Goal: Transaction & Acquisition: Subscribe to service/newsletter

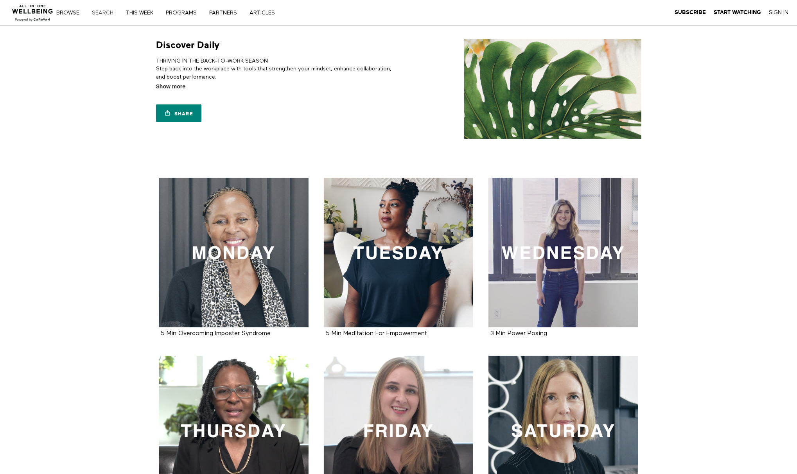
click at [99, 13] on link "Search" at bounding box center [105, 12] width 32 height 5
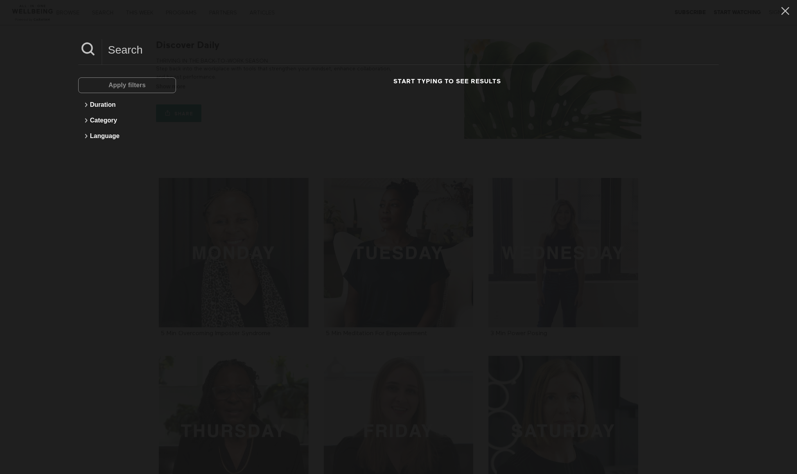
click at [60, 35] on div "Apply filters Duration Category Language Start typing to see results" at bounding box center [398, 237] width 797 height 474
click at [482, 106] on div "Start typing to see results" at bounding box center [447, 116] width 512 height 78
click at [778, 10] on icon at bounding box center [785, 10] width 15 height 13
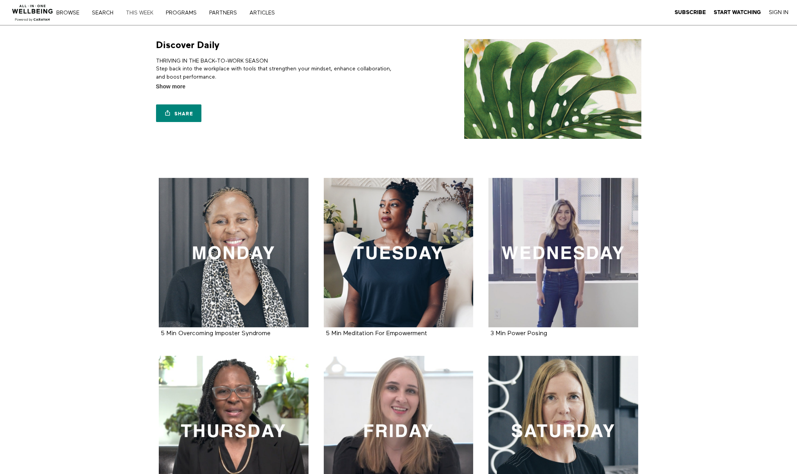
click at [130, 13] on link "THIS WEEK" at bounding box center [142, 12] width 38 height 5
click at [97, 9] on div "Browse Search THIS WEEK PROGRAMS PARTNERS ARTICLES Subscribe Start Watching Sig…" at bounding box center [176, 12] width 229 height 6
click at [108, 13] on link "Search" at bounding box center [105, 12] width 32 height 5
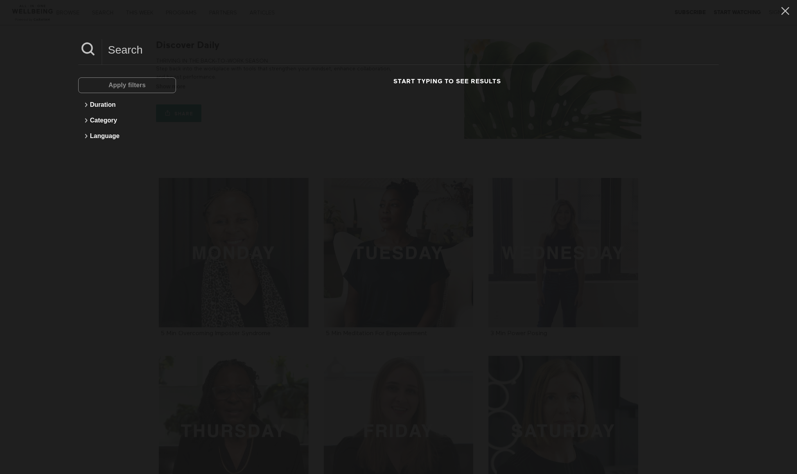
click at [138, 82] on div "Apply filters" at bounding box center [127, 85] width 98 height 16
click at [261, 40] on input at bounding box center [410, 50] width 617 height 22
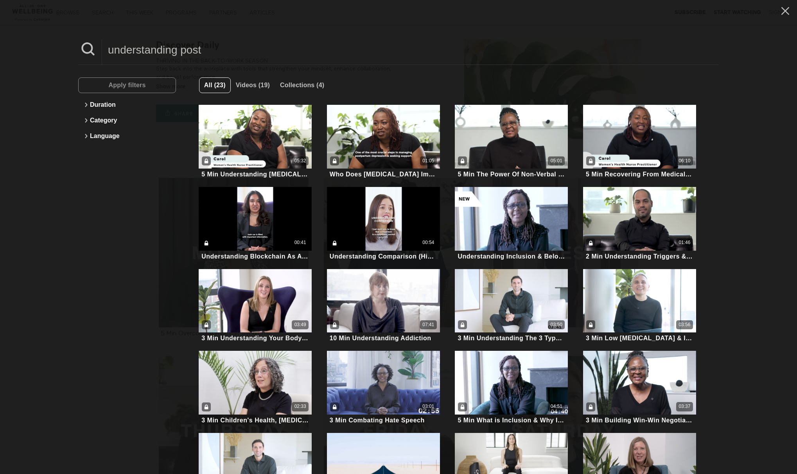
type input "understanding post"
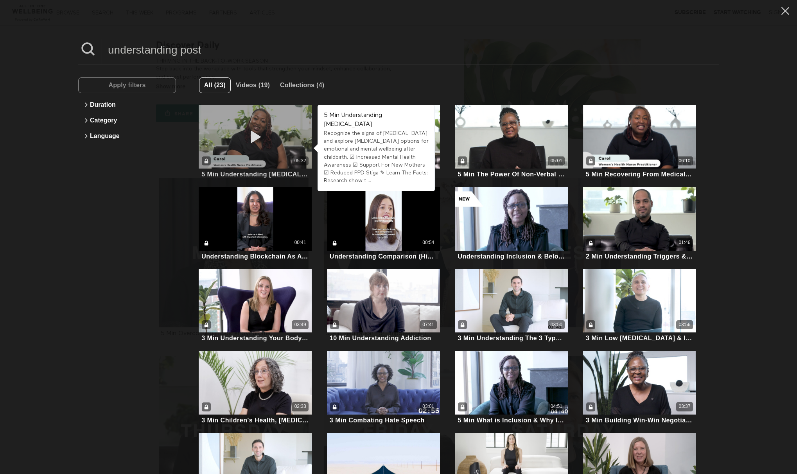
click at [267, 132] on div "05:32" at bounding box center [255, 137] width 113 height 64
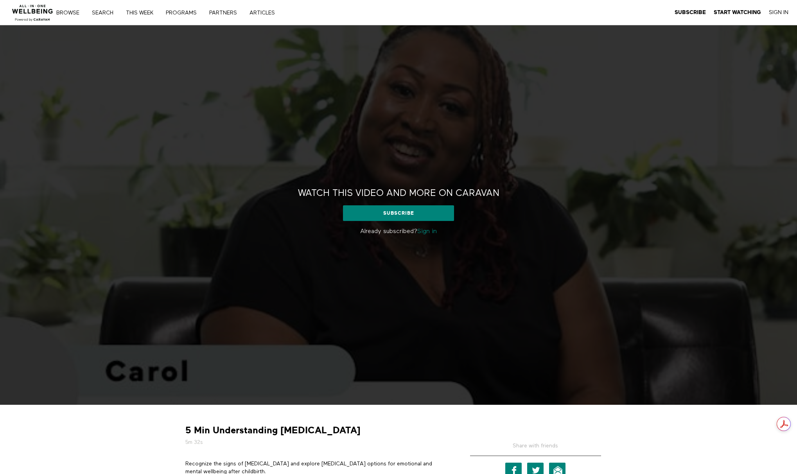
click at [429, 230] on link "Sign in" at bounding box center [427, 231] width 20 height 6
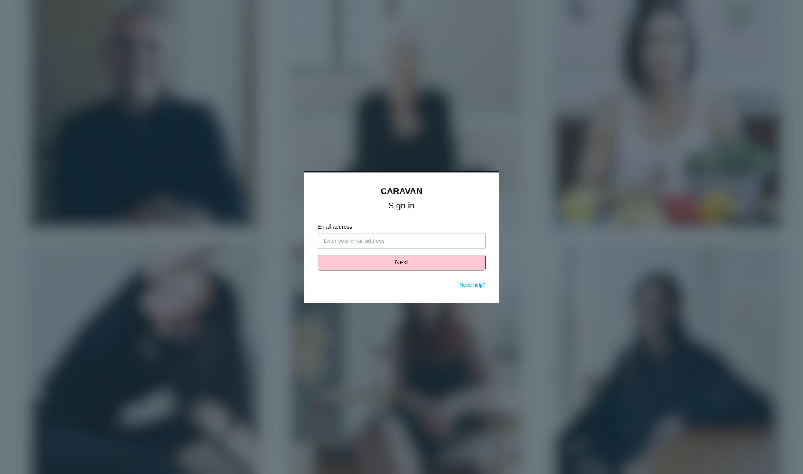
click at [419, 241] on input "Email address" at bounding box center [401, 241] width 168 height 16
type input "[PERSON_NAME][EMAIL_ADDRESS][PERSON_NAME][DOMAIN_NAME]"
click at [454, 265] on button "Next" at bounding box center [401, 263] width 168 height 16
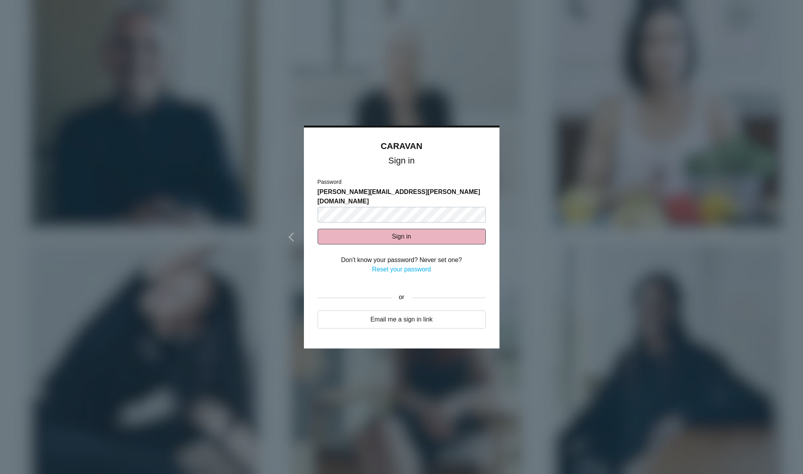
click at [365, 229] on button "Sign in" at bounding box center [401, 237] width 168 height 16
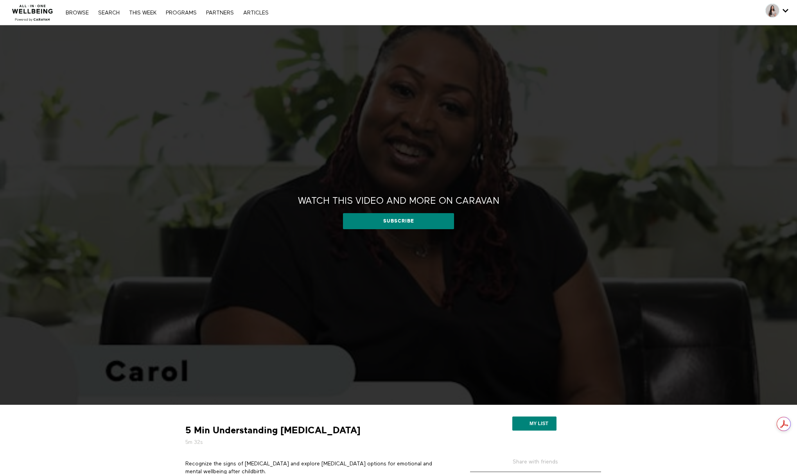
click at [412, 199] on h2 "Watch this video and more on CARAVAN" at bounding box center [398, 201] width 201 height 12
click at [403, 224] on link "Subscribe" at bounding box center [398, 221] width 111 height 16
